Goal: Task Accomplishment & Management: Use online tool/utility

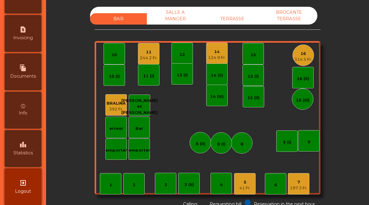
scroll to position [317, 0]
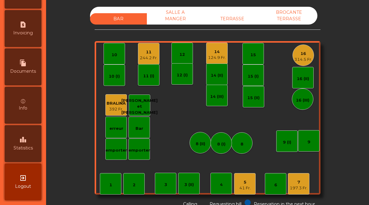
click at [32, 150] on span "Statistics" at bounding box center [23, 148] width 19 height 6
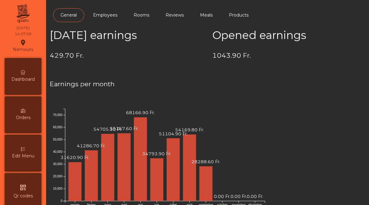
click at [27, 80] on span "Dashboard" at bounding box center [22, 79] width 23 height 6
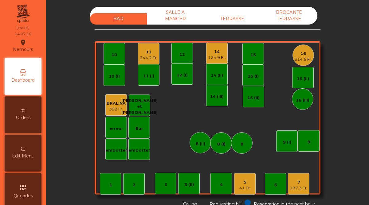
click at [148, 57] on div "244.2 Fr." at bounding box center [149, 58] width 18 height 6
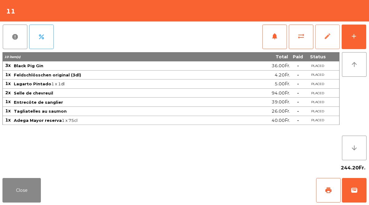
click at [324, 38] on span "edit" at bounding box center [327, 36] width 7 height 7
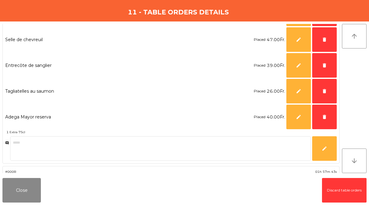
scroll to position [98, 0]
click at [301, 89] on span "edit" at bounding box center [299, 91] width 6 height 6
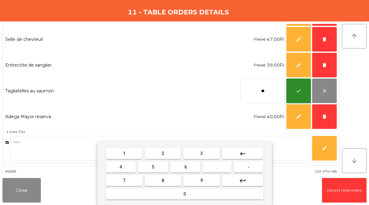
type input "**"
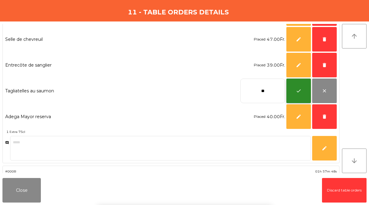
click at [301, 91] on span "check" at bounding box center [299, 91] width 6 height 6
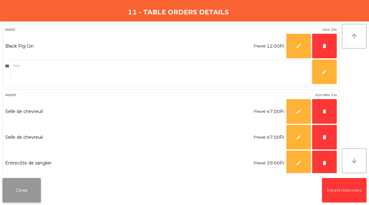
click at [22, 191] on button "Close" at bounding box center [21, 190] width 38 height 25
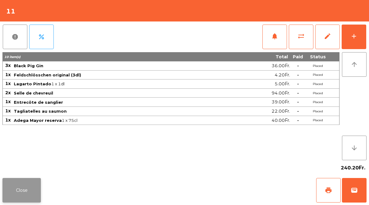
click at [28, 186] on button "Close" at bounding box center [21, 190] width 38 height 25
